Goal: Browse casually

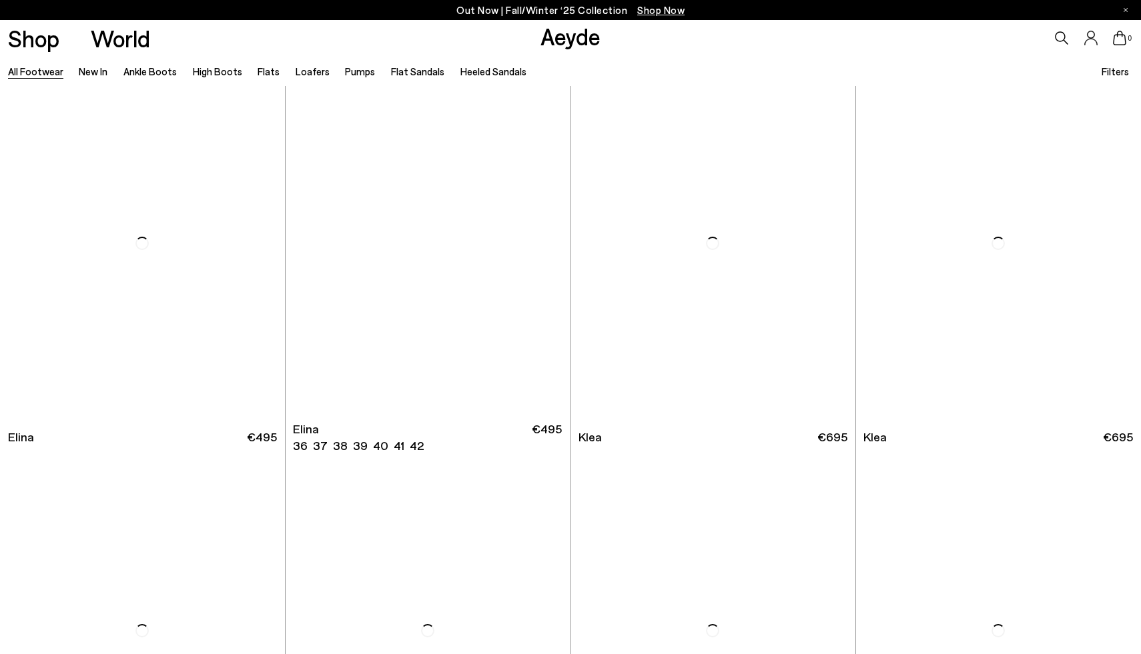
scroll to position [1571, 0]
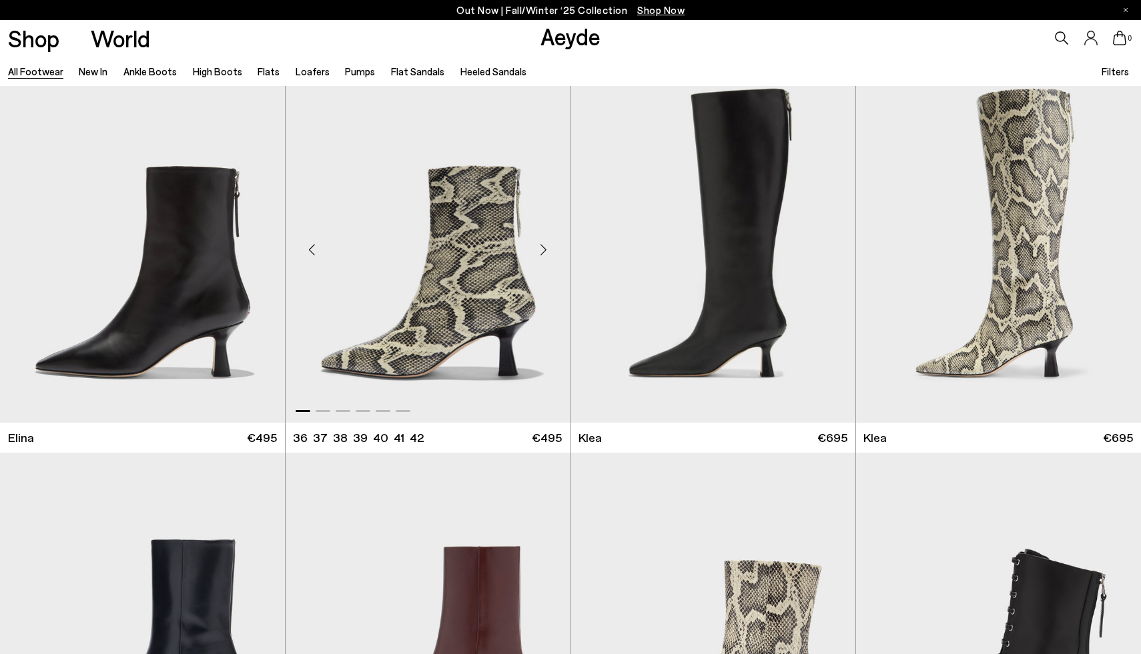
click at [542, 252] on div "Next slide" at bounding box center [543, 249] width 40 height 40
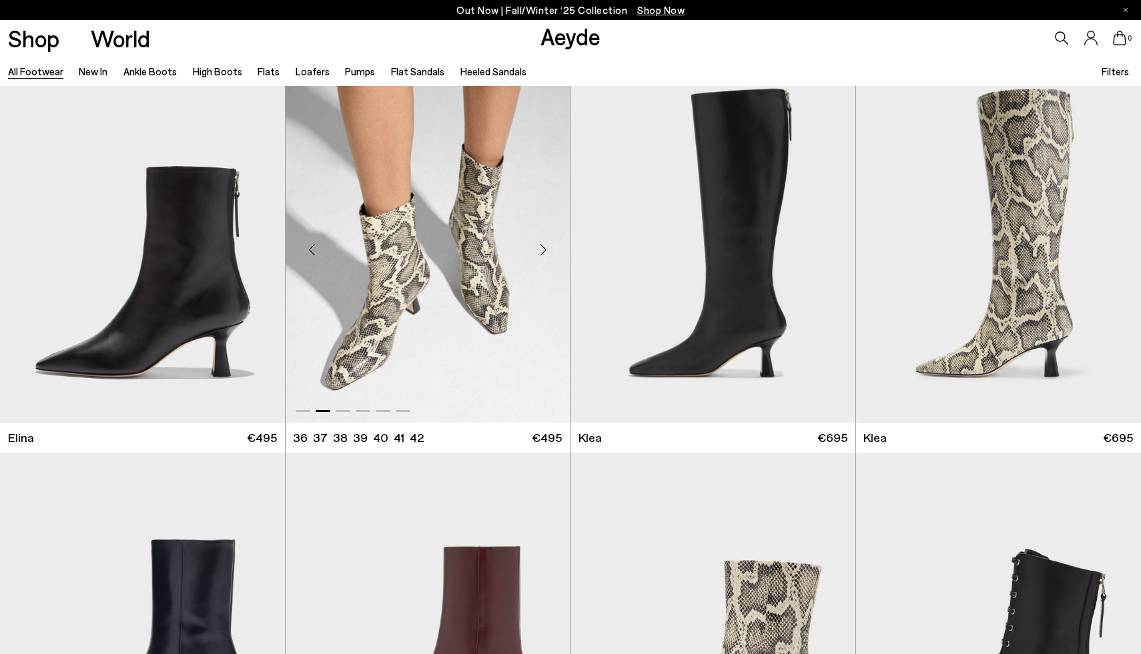
click at [542, 252] on div "Next slide" at bounding box center [543, 249] width 40 height 40
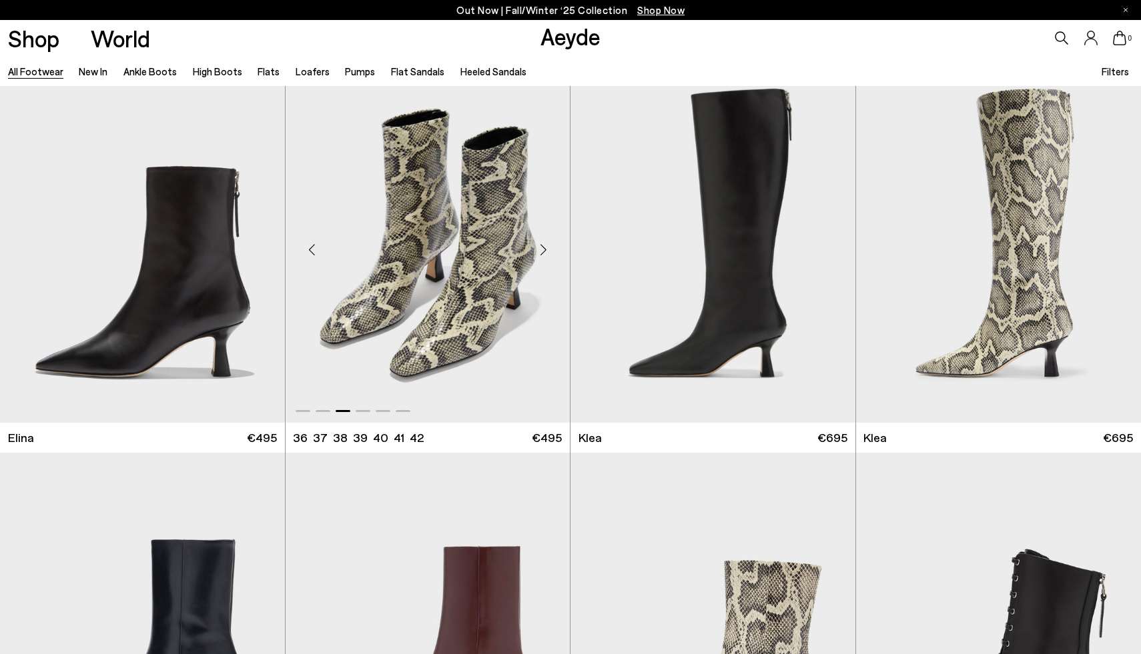
click at [542, 252] on div "Next slide" at bounding box center [543, 249] width 40 height 40
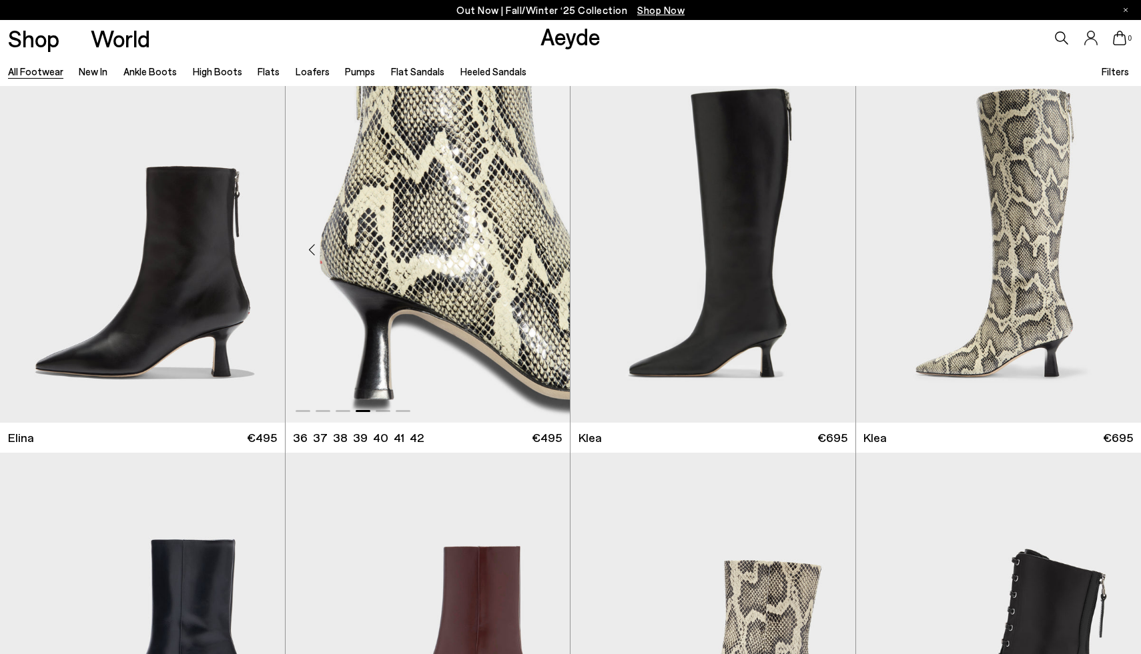
click at [542, 252] on div "Next slide" at bounding box center [543, 249] width 40 height 40
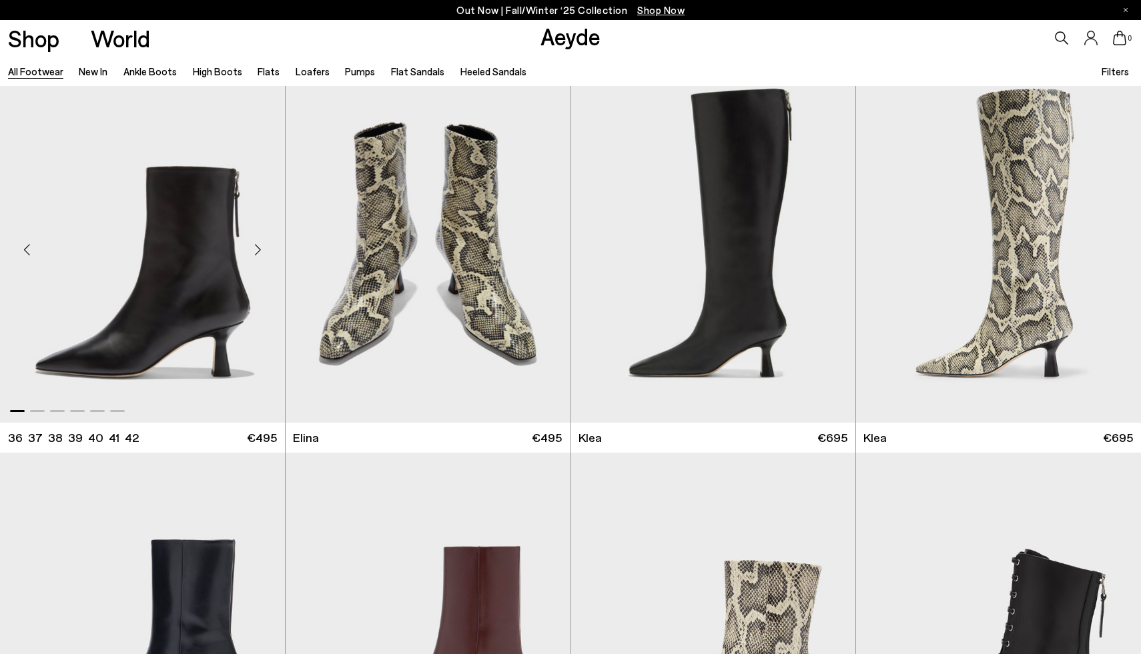
click at [259, 251] on div "Next slide" at bounding box center [258, 249] width 40 height 40
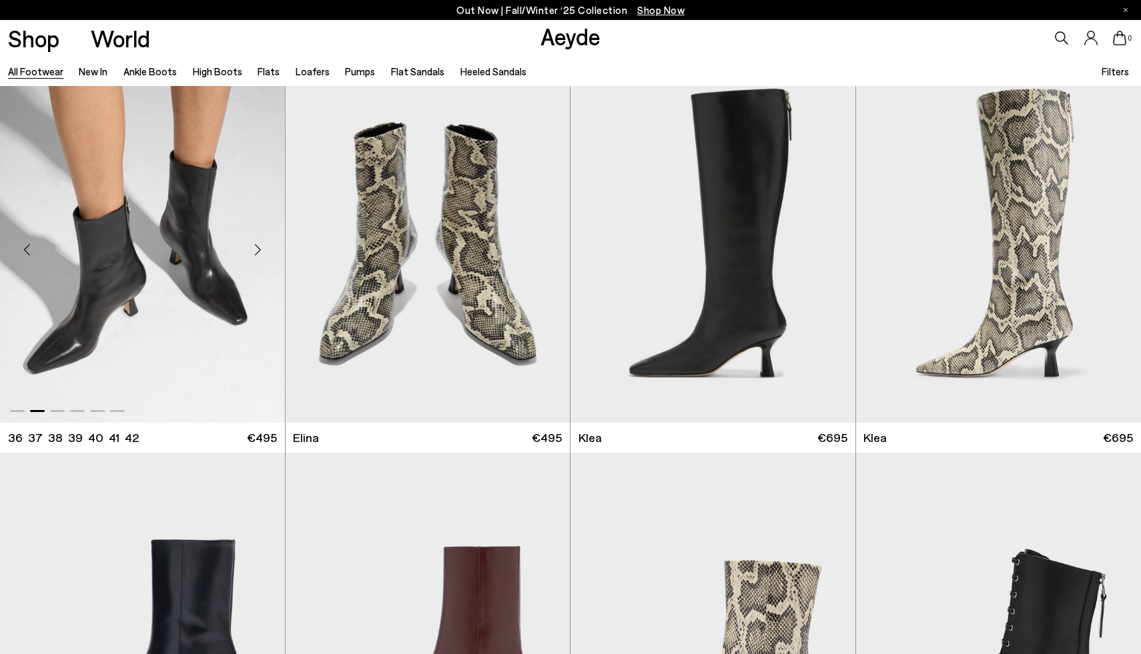
click at [259, 251] on div "Next slide" at bounding box center [258, 249] width 40 height 40
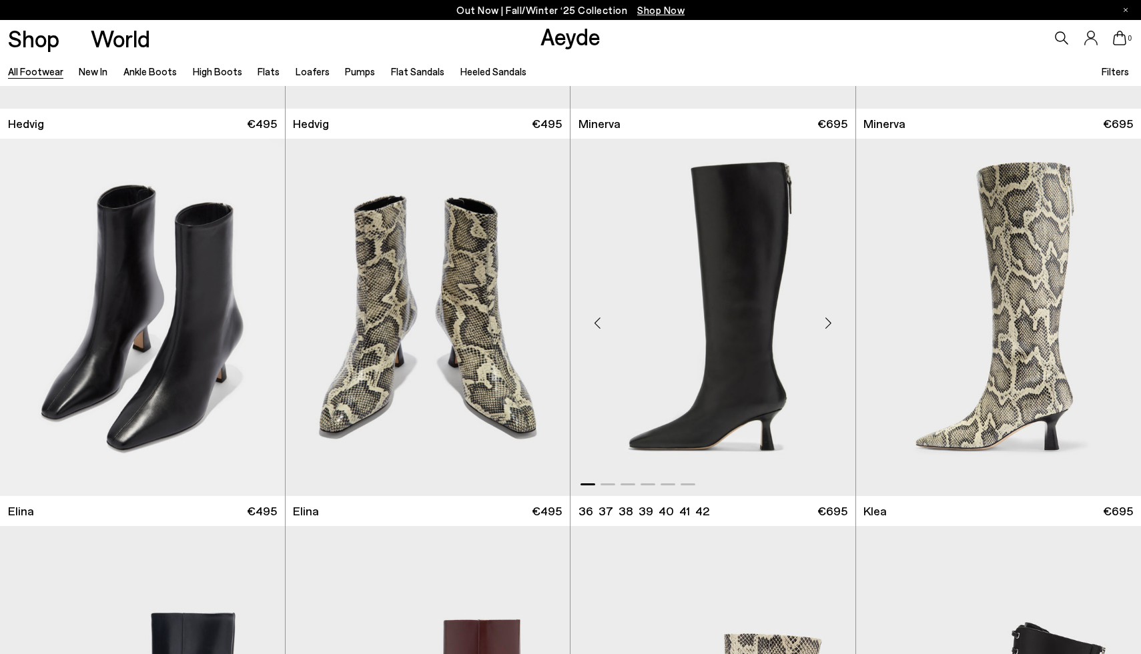
scroll to position [1497, 0]
click at [540, 325] on div "Next slide" at bounding box center [543, 323] width 40 height 40
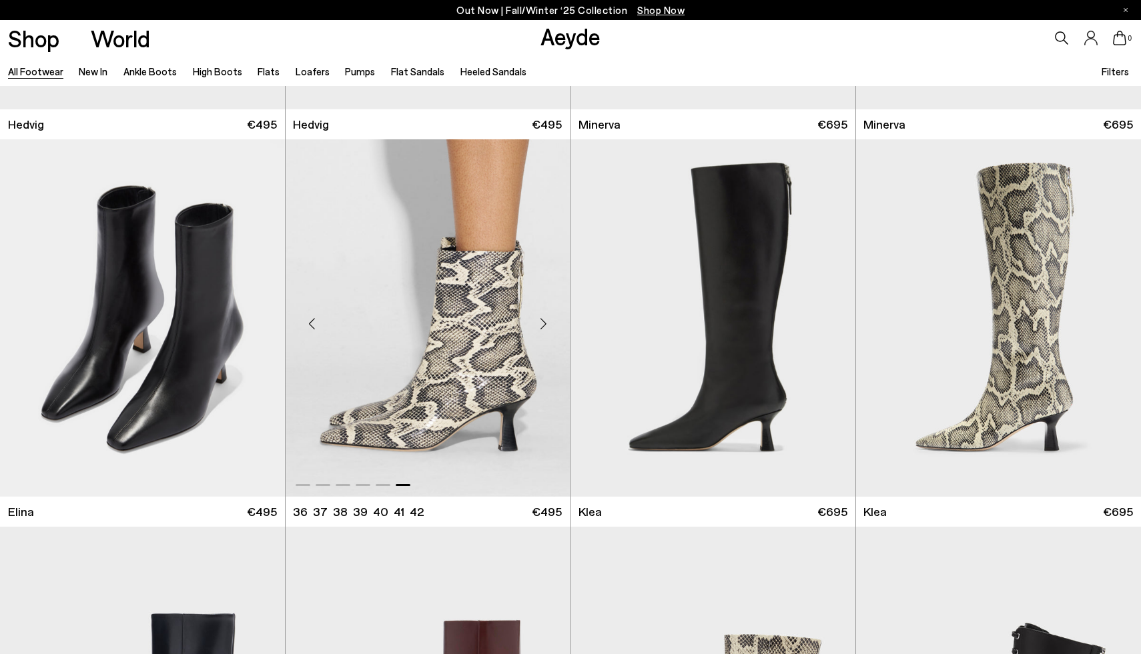
click at [540, 325] on div "Next slide" at bounding box center [543, 323] width 40 height 40
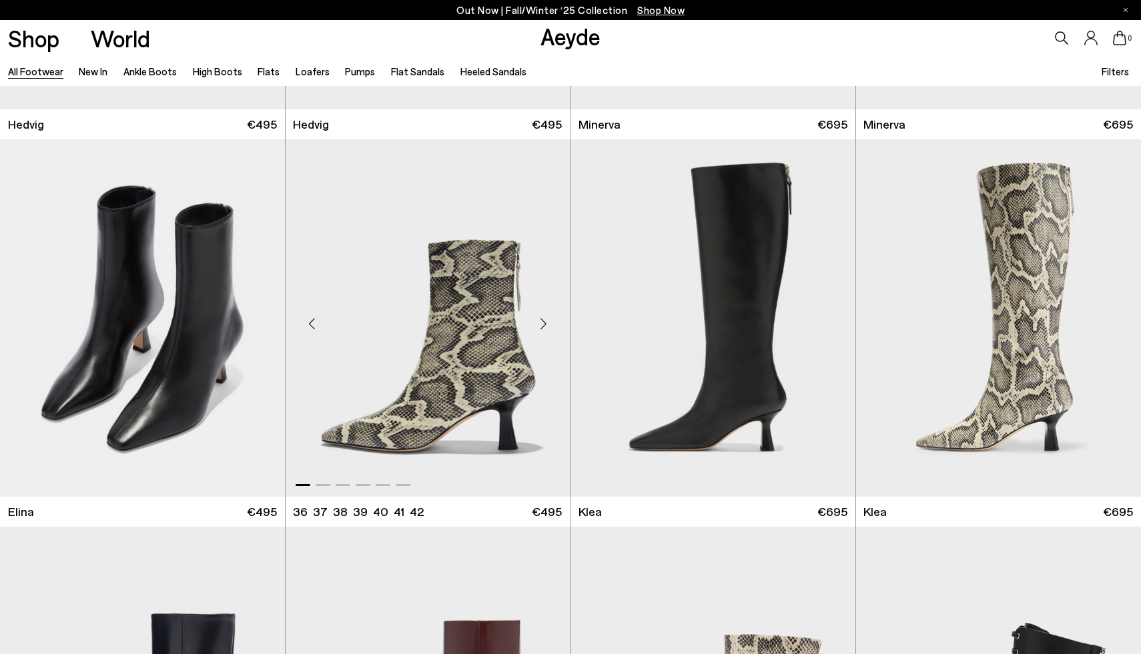
click at [540, 325] on div "Next slide" at bounding box center [543, 323] width 40 height 40
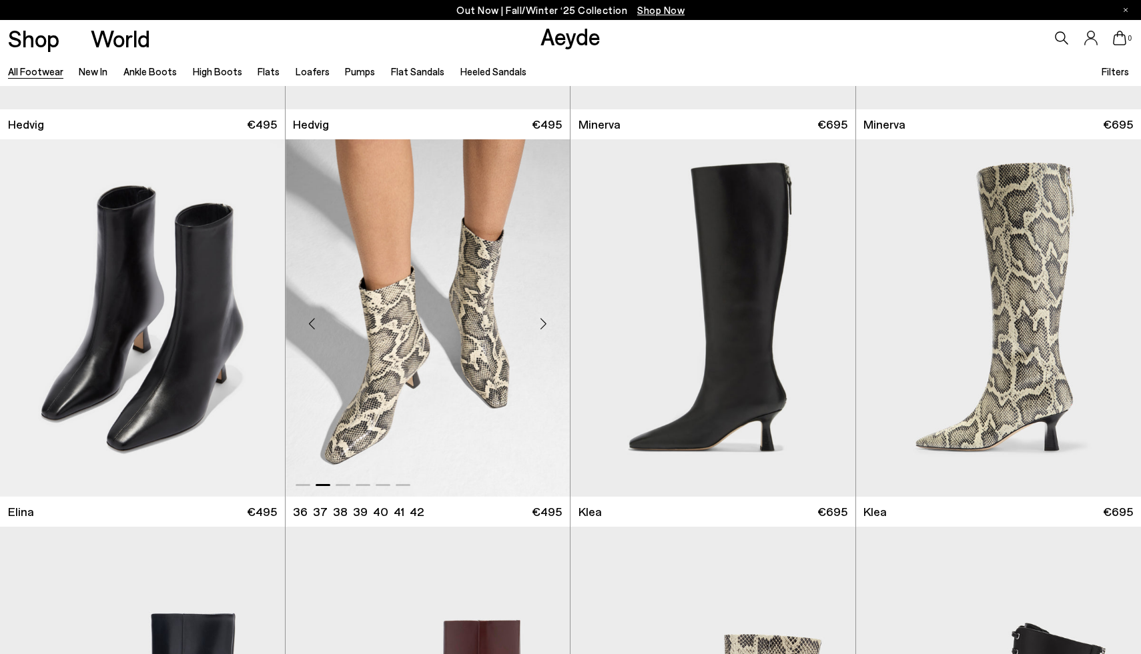
click at [540, 325] on div "Next slide" at bounding box center [543, 323] width 40 height 40
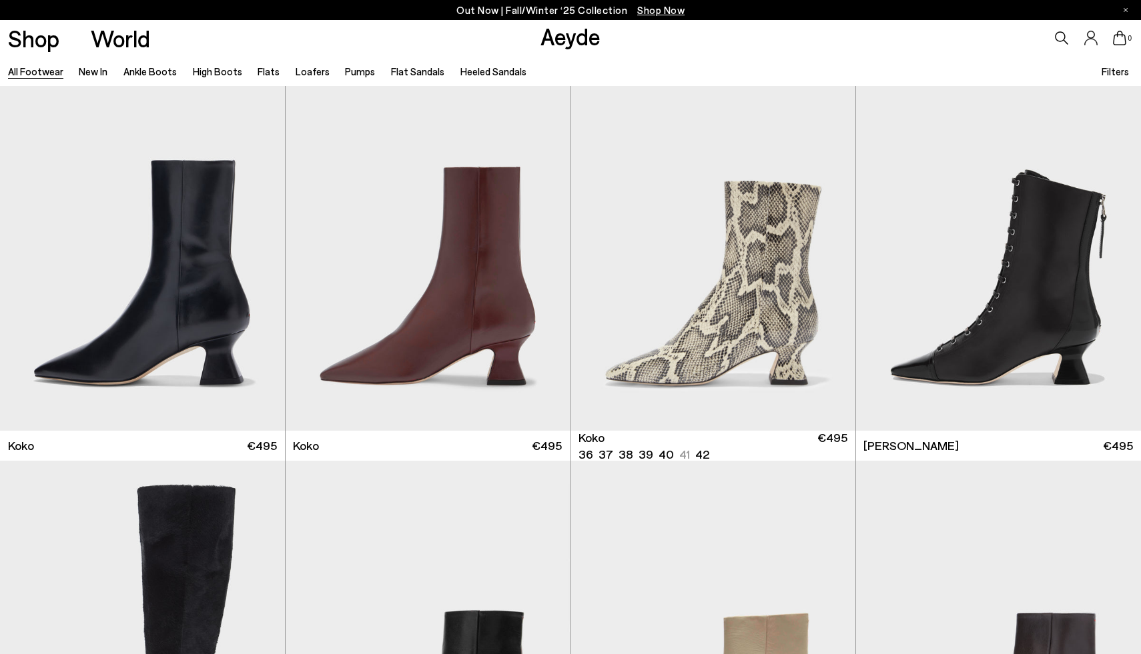
scroll to position [1954, 0]
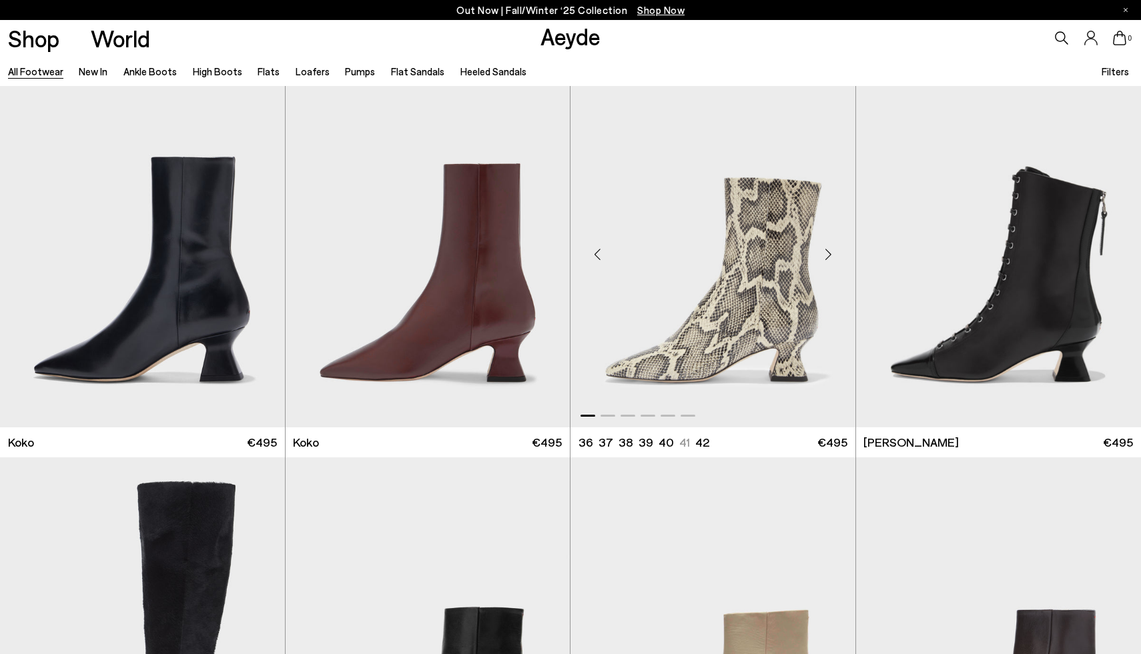
click at [826, 247] on div "Next slide" at bounding box center [828, 254] width 40 height 40
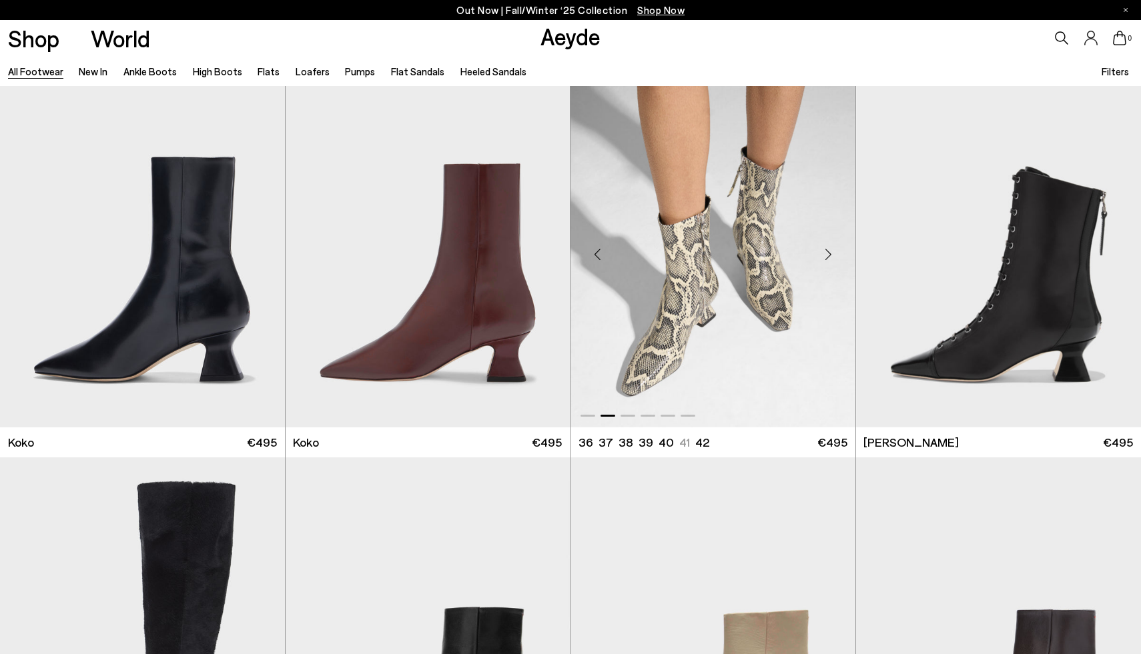
click at [826, 247] on div "Next slide" at bounding box center [828, 254] width 40 height 40
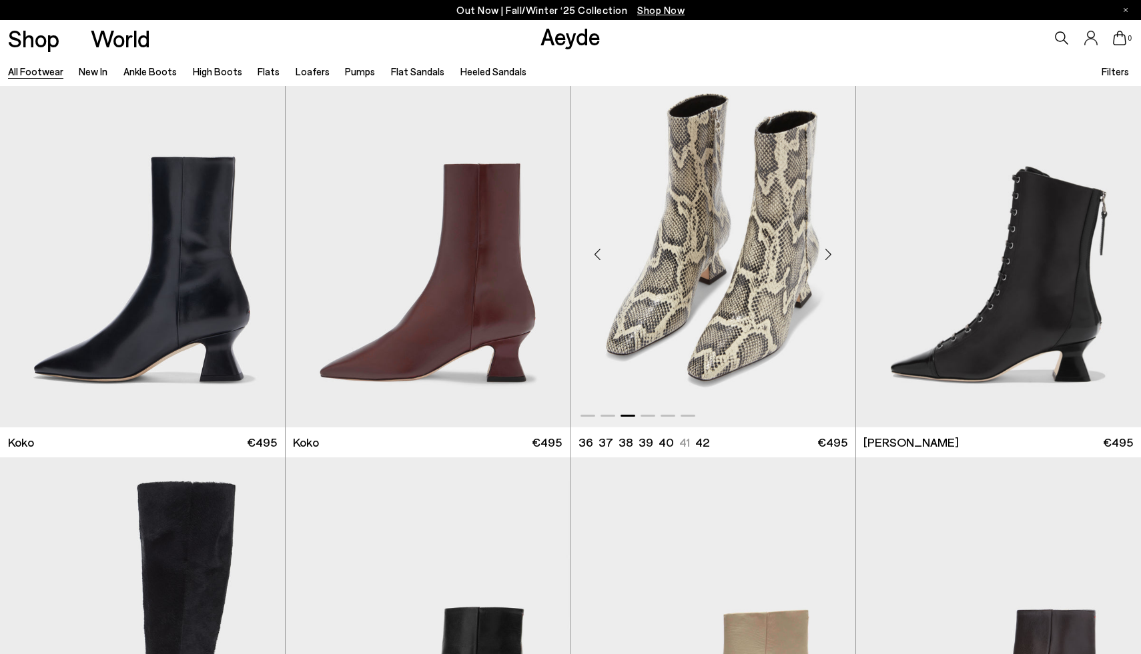
click at [826, 247] on div "Next slide" at bounding box center [828, 254] width 40 height 40
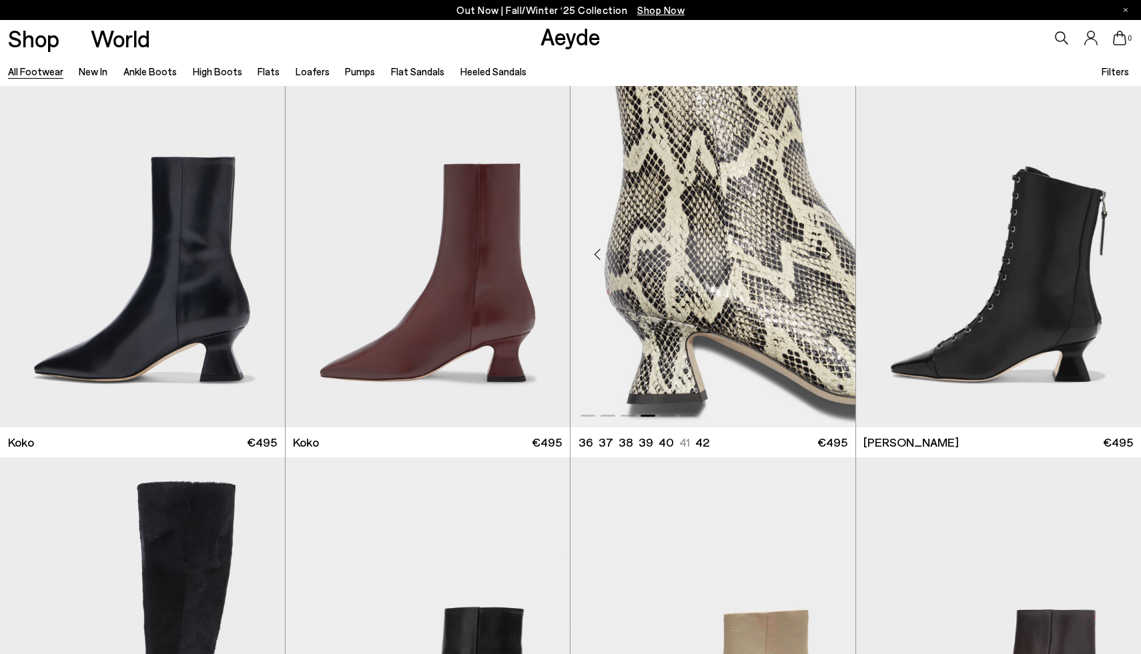
click at [826, 247] on div "Next slide" at bounding box center [828, 254] width 40 height 40
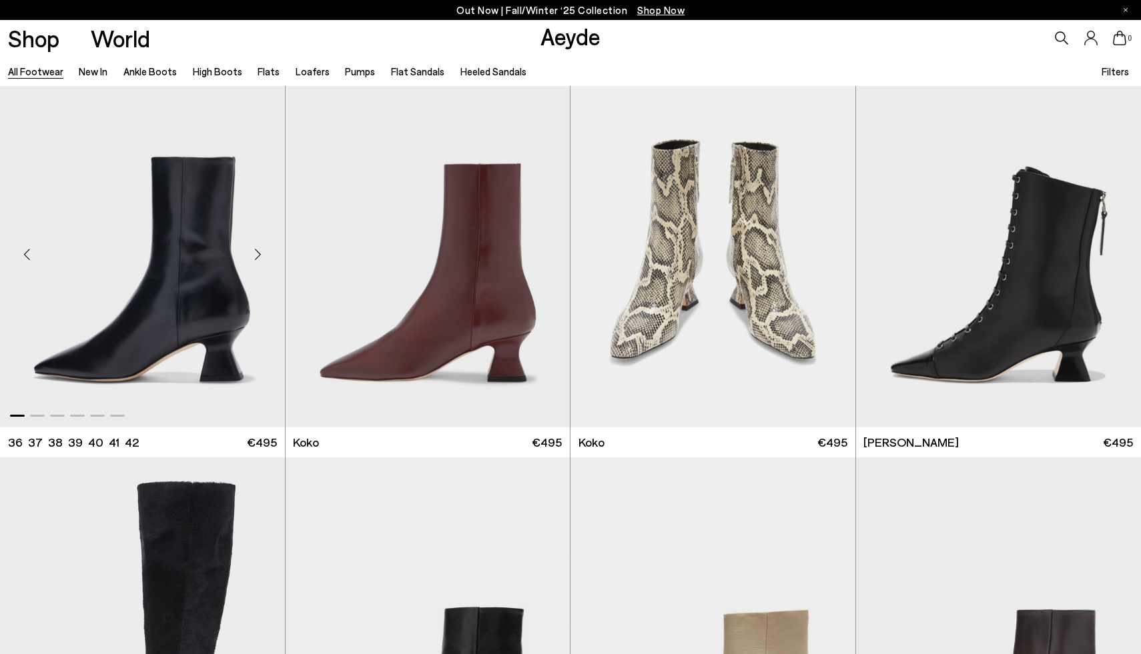
click at [259, 254] on div "Next slide" at bounding box center [258, 254] width 40 height 40
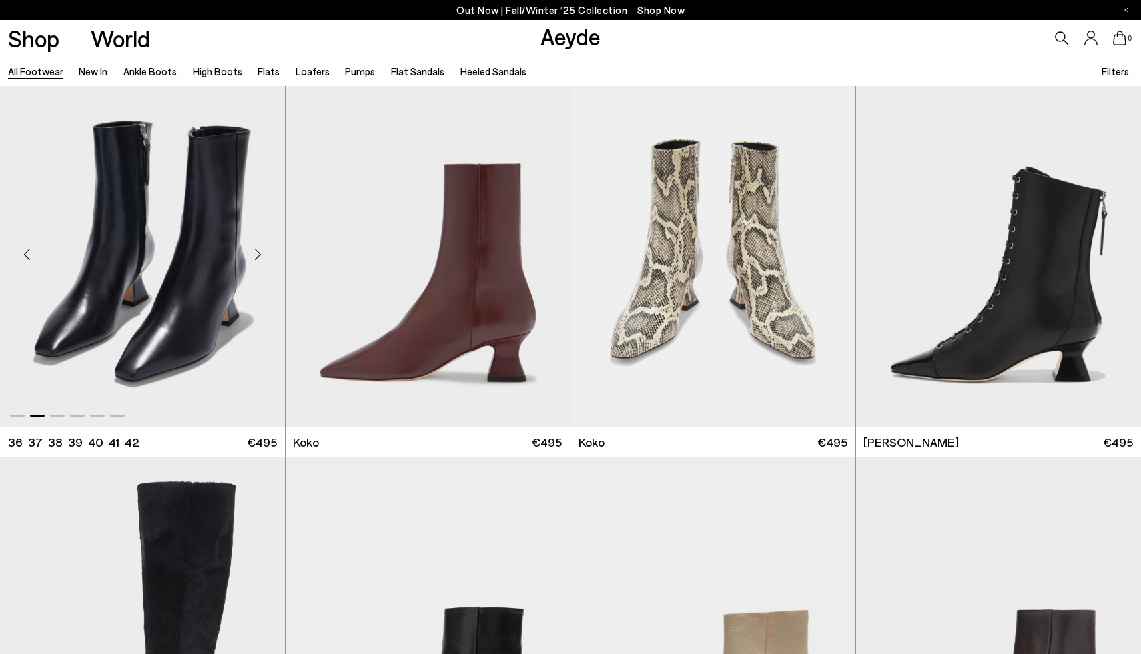
click at [259, 254] on div "Next slide" at bounding box center [258, 254] width 40 height 40
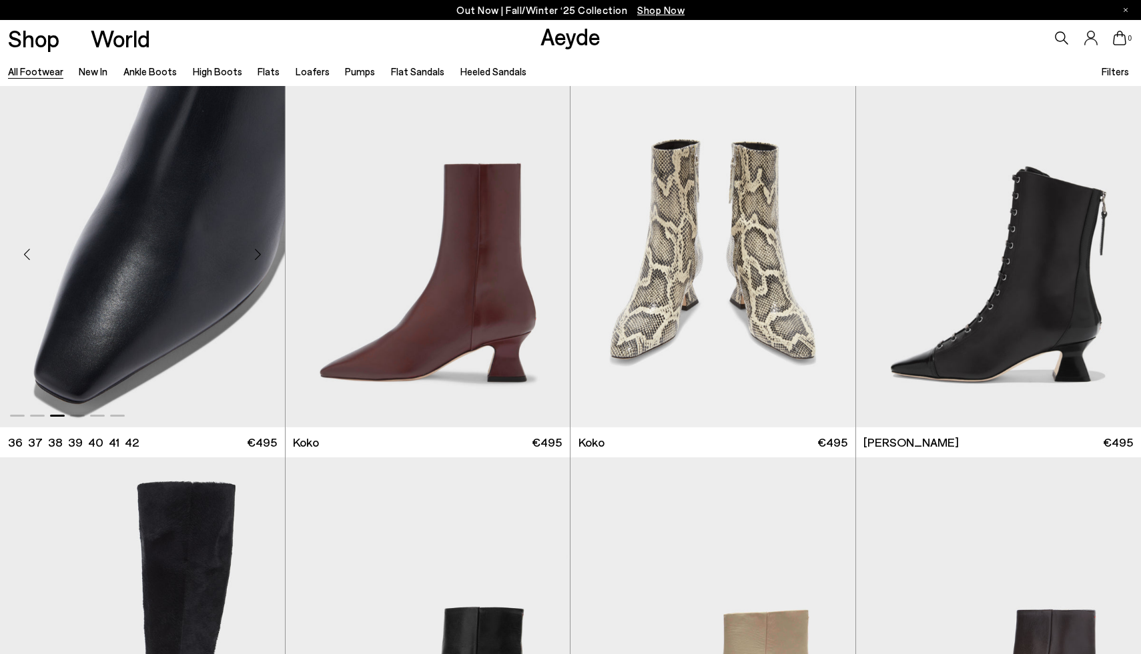
click at [29, 256] on div "Previous slide" at bounding box center [27, 254] width 40 height 40
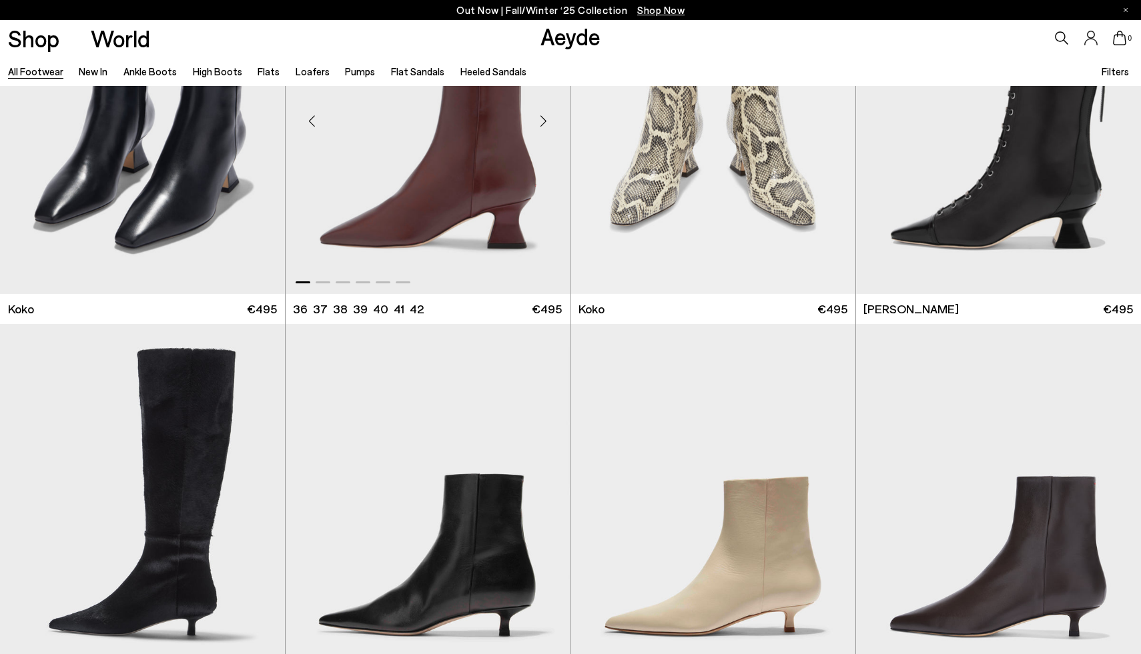
scroll to position [2353, 0]
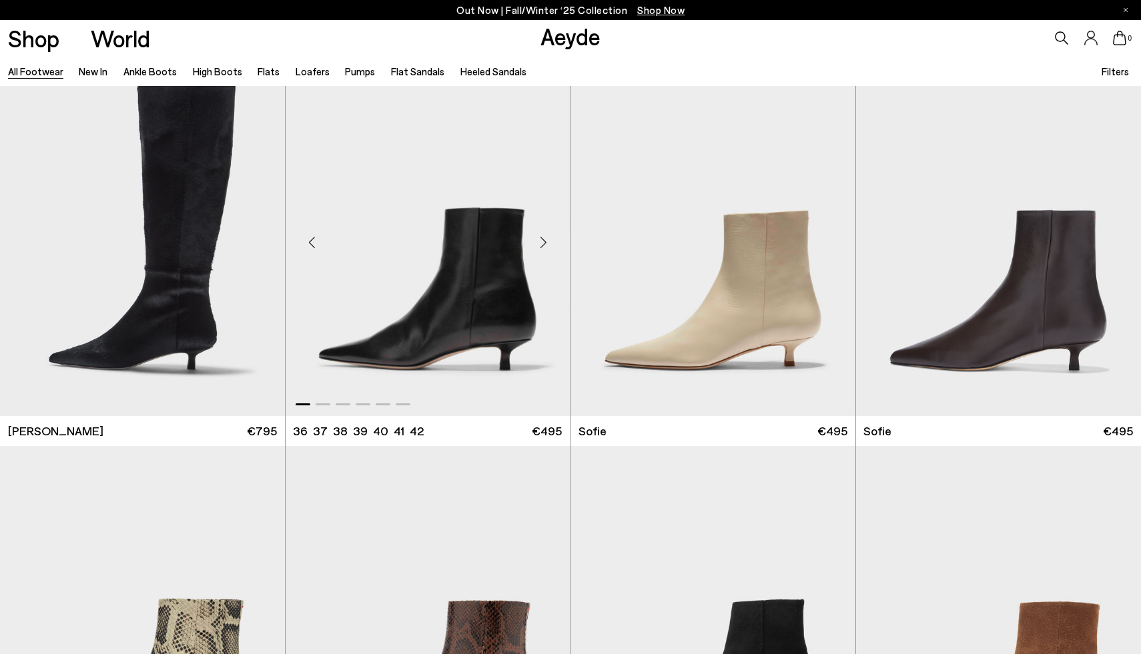
click at [544, 243] on div "Next slide" at bounding box center [543, 243] width 40 height 40
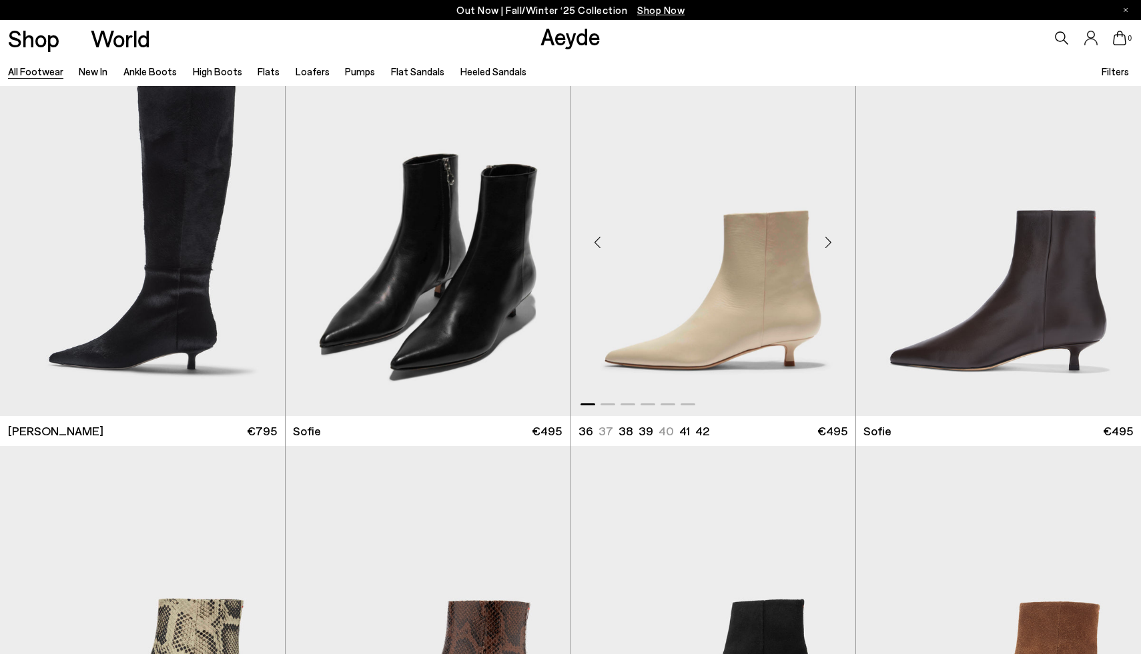
click at [831, 249] on div "Next slide" at bounding box center [828, 243] width 40 height 40
